Goal: Transaction & Acquisition: Book appointment/travel/reservation

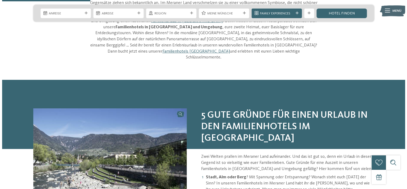
scroll to position [214, 0]
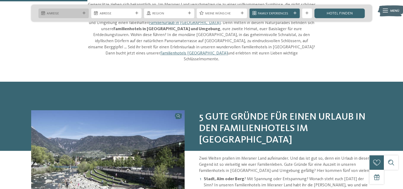
click at [82, 10] on div "Anreise" at bounding box center [63, 14] width 50 height 10
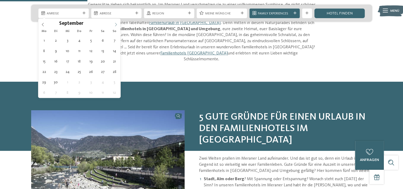
click at [114, 25] on icon at bounding box center [116, 25] width 4 height 4
type div "22.09.2025"
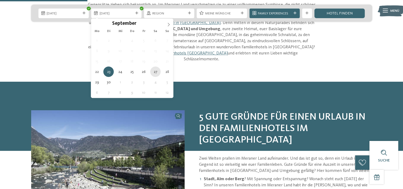
type div "27.09.2025"
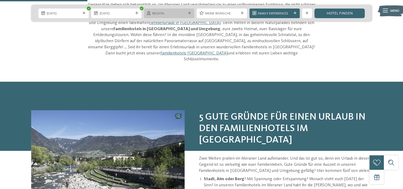
click at [164, 13] on span "Region" at bounding box center [169, 13] width 34 height 5
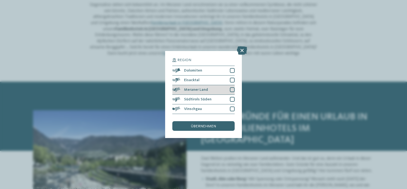
click at [210, 91] on div "Meraner Land" at bounding box center [203, 90] width 62 height 10
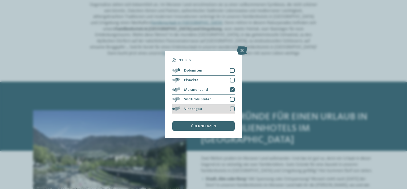
click at [213, 107] on div "Vinschgau" at bounding box center [203, 109] width 62 height 10
click at [223, 125] on div "übernehmen" at bounding box center [203, 126] width 62 height 10
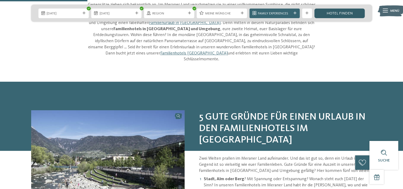
click at [337, 15] on link "Hotel finden" at bounding box center [339, 14] width 50 height 10
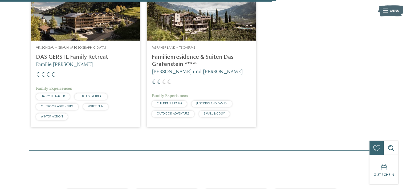
scroll to position [493, 0]
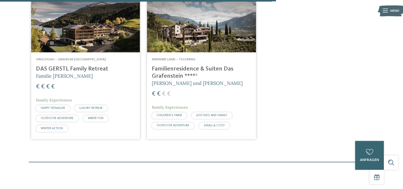
click at [207, 112] on div "JUST KIDS AND FAMILY" at bounding box center [212, 115] width 41 height 6
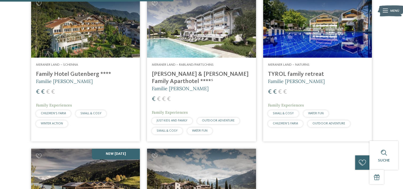
scroll to position [305, 0]
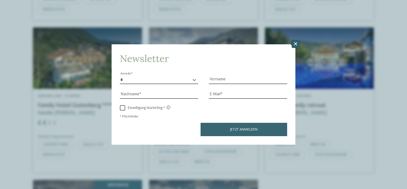
click at [296, 45] on icon at bounding box center [295, 44] width 10 height 9
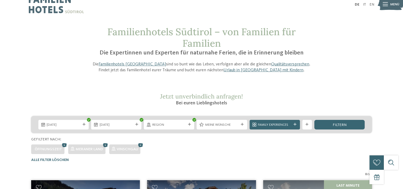
scroll to position [0, 0]
